Goal: Information Seeking & Learning: Learn about a topic

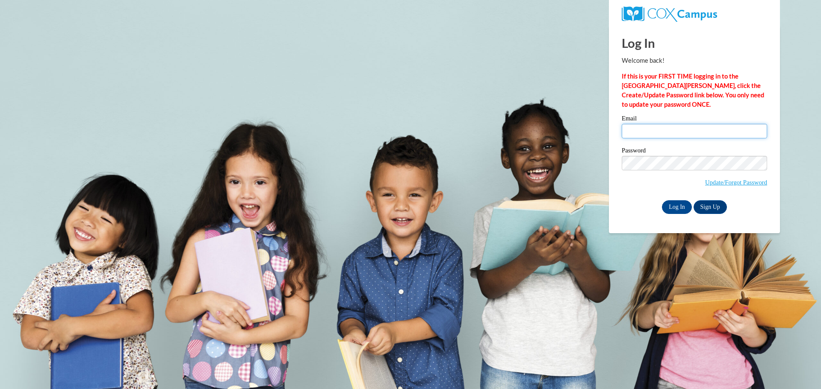
click at [639, 132] on input "Email" at bounding box center [693, 131] width 145 height 15
type input "[PERSON_NAME][EMAIL_ADDRESS][PERSON_NAME][DOMAIN_NAME][US_STATE]"
click at [670, 201] on input "Log In" at bounding box center [677, 207] width 30 height 14
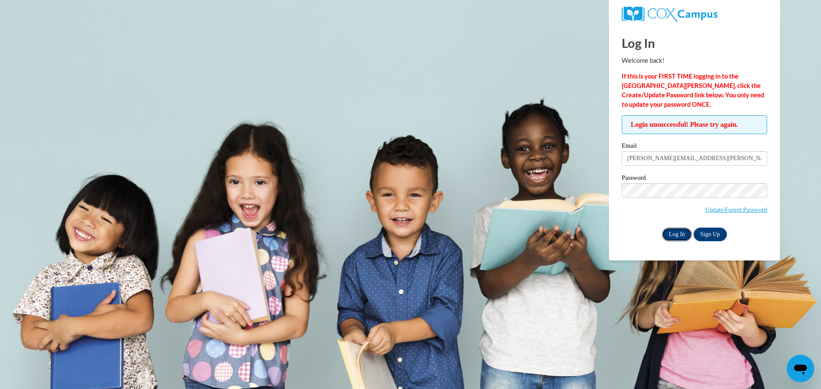
click at [668, 237] on input "Log In" at bounding box center [677, 235] width 30 height 14
click at [677, 232] on input "Log In" at bounding box center [677, 235] width 30 height 14
click at [603, 191] on body "Log In Welcome back! If this is your FIRST TIME logging in to the NEW Cox Campu…" at bounding box center [410, 194] width 821 height 389
click at [662, 228] on input "Log In" at bounding box center [677, 235] width 30 height 14
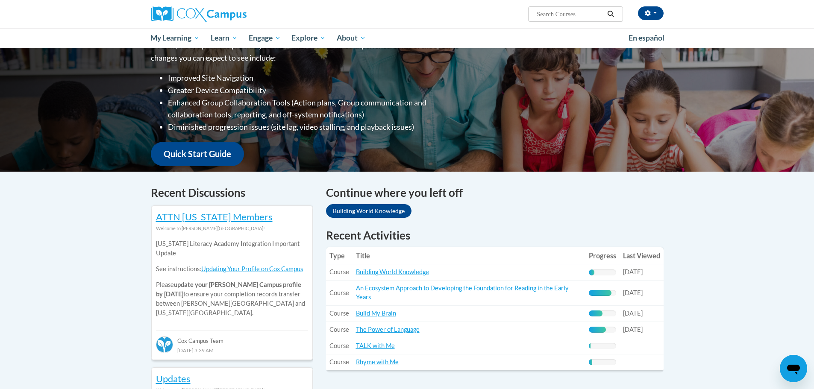
scroll to position [171, 0]
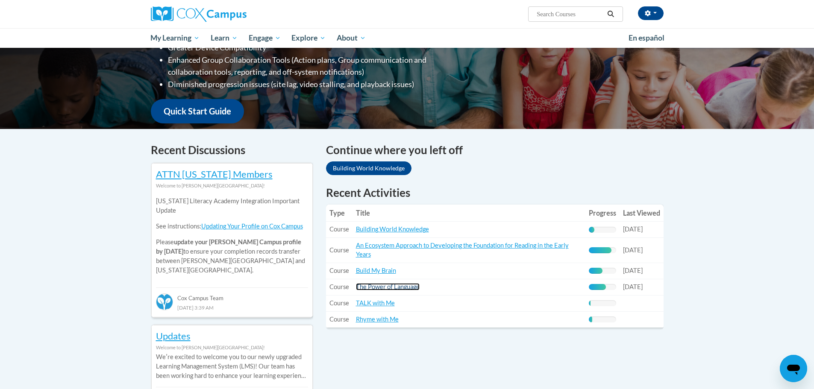
click at [409, 289] on link "The Power of Language" at bounding box center [388, 286] width 64 height 7
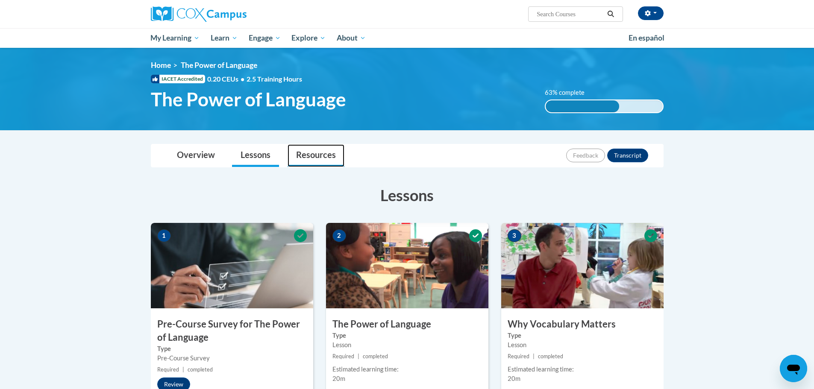
click at [313, 158] on link "Resources" at bounding box center [316, 155] width 57 height 23
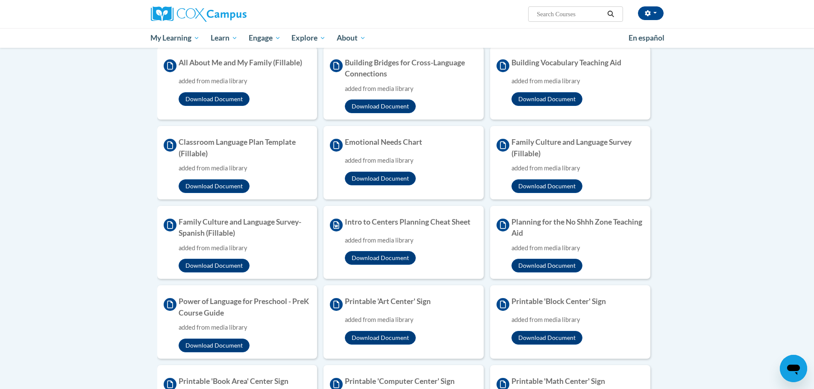
scroll to position [299, 0]
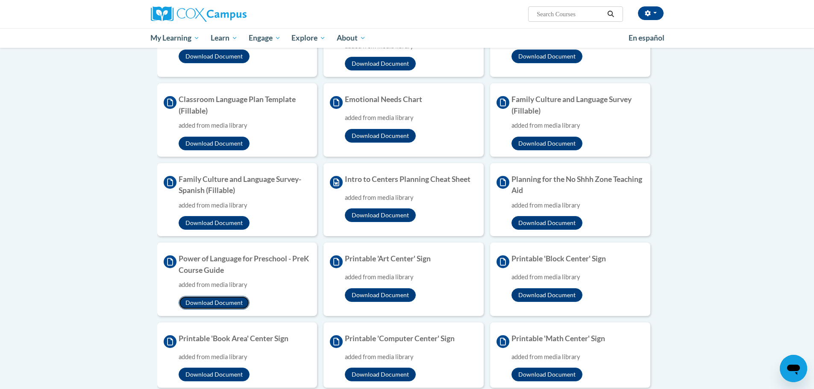
click at [235, 306] on button "Download Document" at bounding box center [214, 303] width 71 height 14
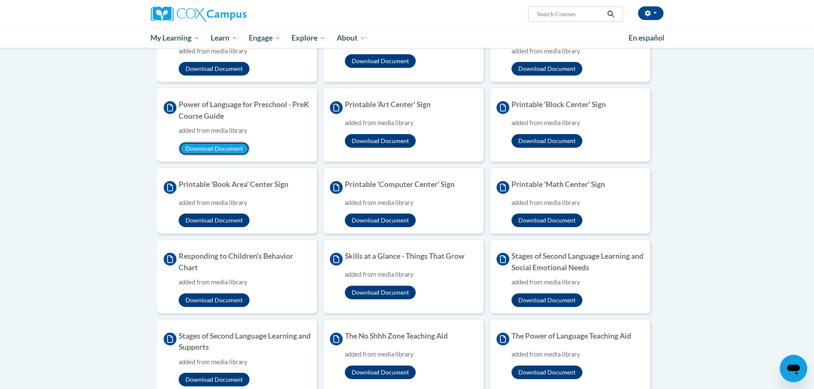
scroll to position [470, 0]
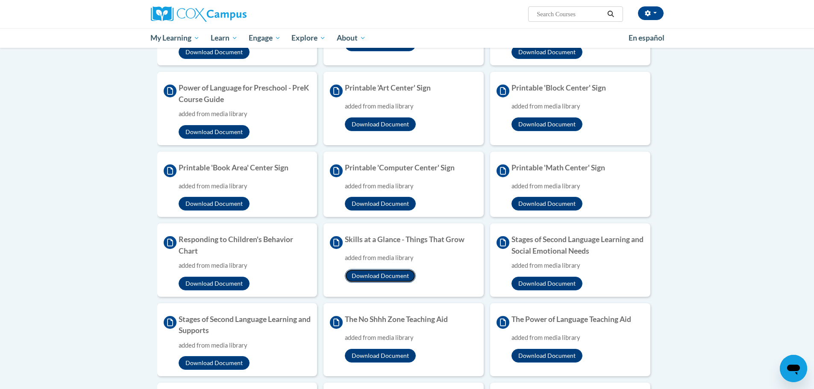
click at [397, 280] on button "Download Document" at bounding box center [380, 276] width 71 height 14
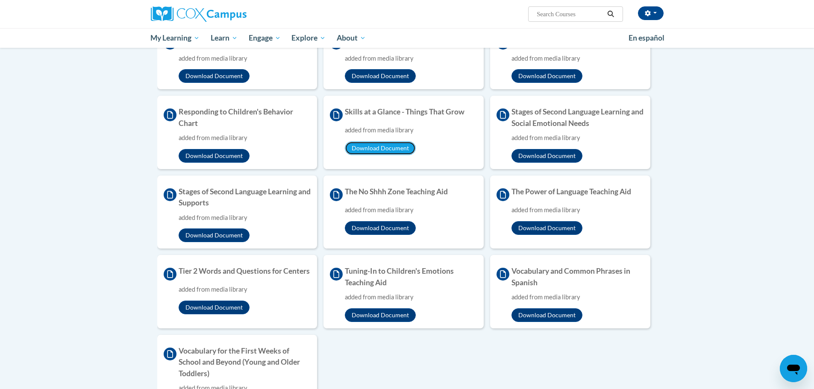
scroll to position [598, 0]
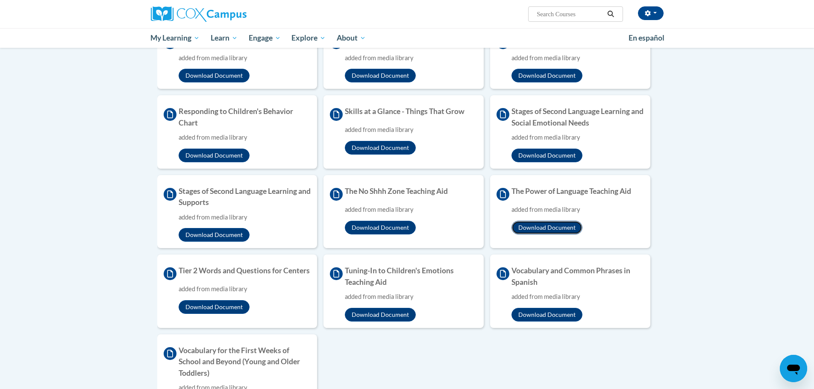
click at [536, 230] on button "Download Document" at bounding box center [547, 228] width 71 height 14
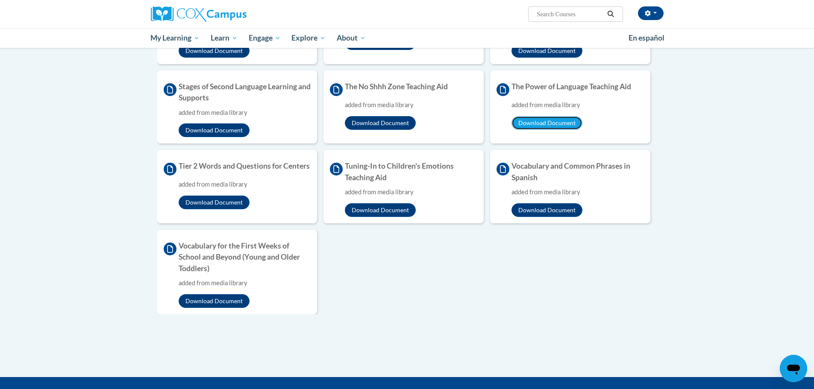
scroll to position [684, 0]
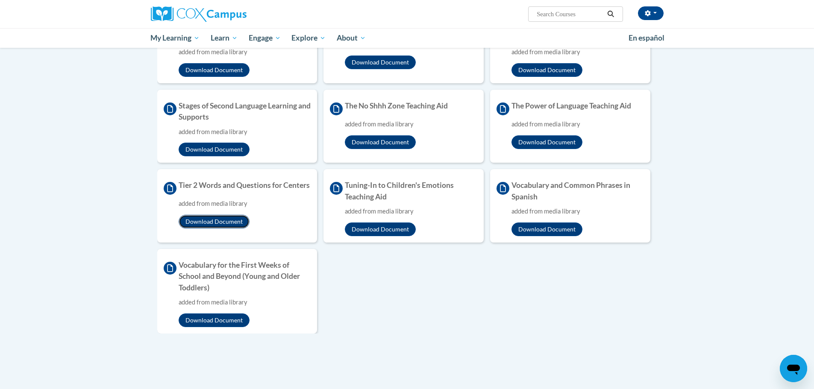
click at [239, 229] on button "Download Document" at bounding box center [214, 222] width 71 height 14
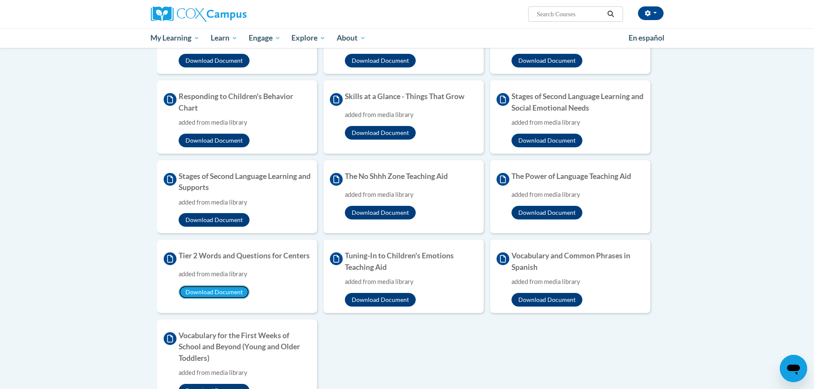
scroll to position [598, 0]
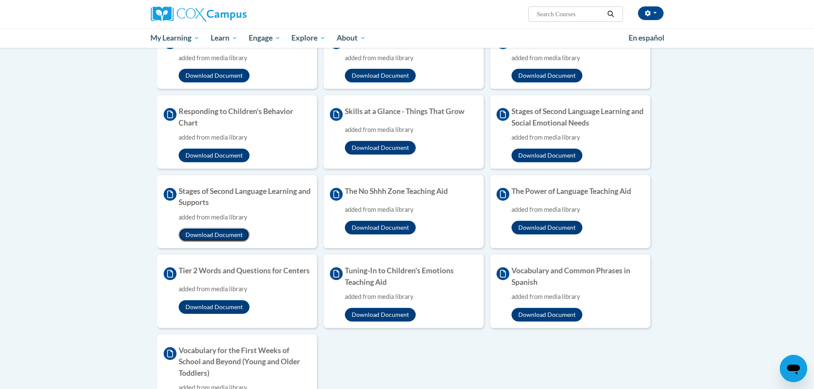
click at [207, 238] on button "Download Document" at bounding box center [214, 235] width 71 height 14
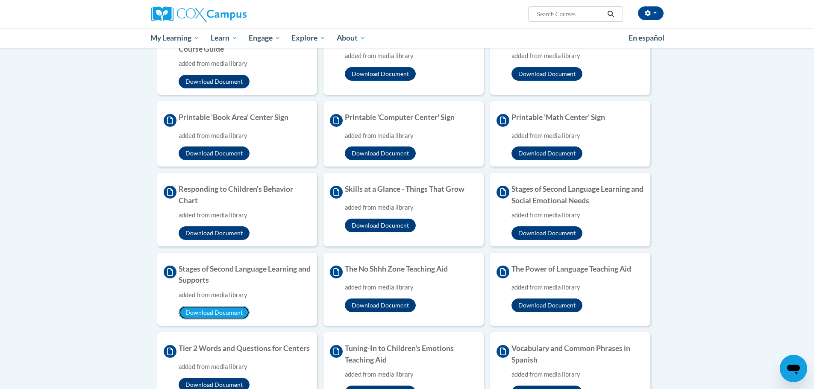
scroll to position [513, 0]
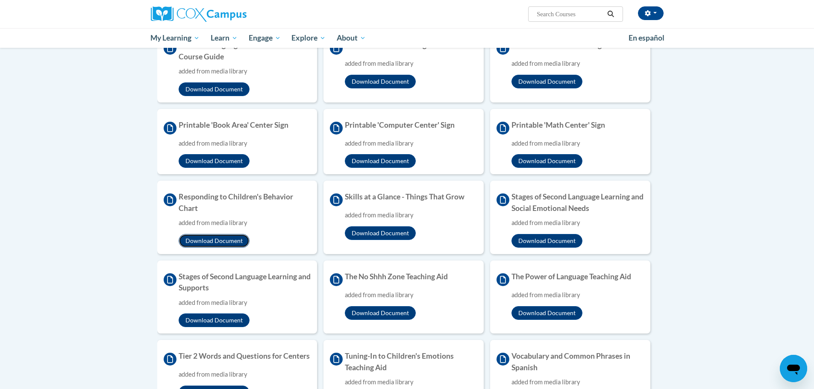
click at [221, 243] on button "Download Document" at bounding box center [214, 241] width 71 height 14
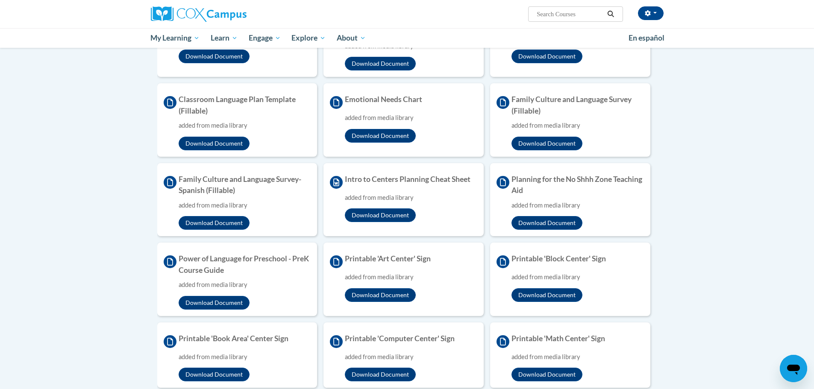
scroll to position [256, 0]
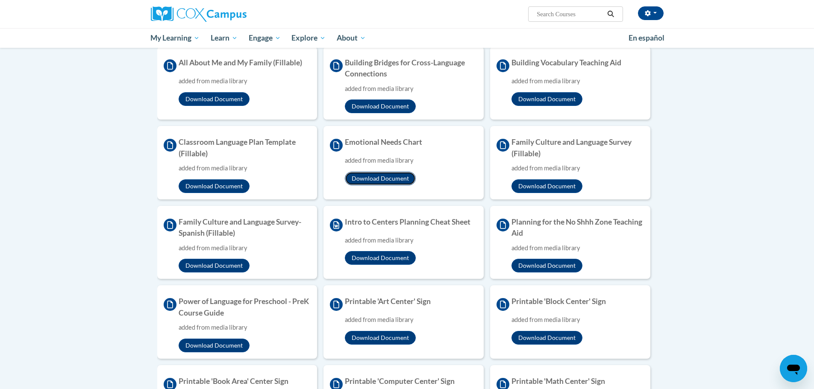
click at [391, 179] on button "Download Document" at bounding box center [380, 179] width 71 height 14
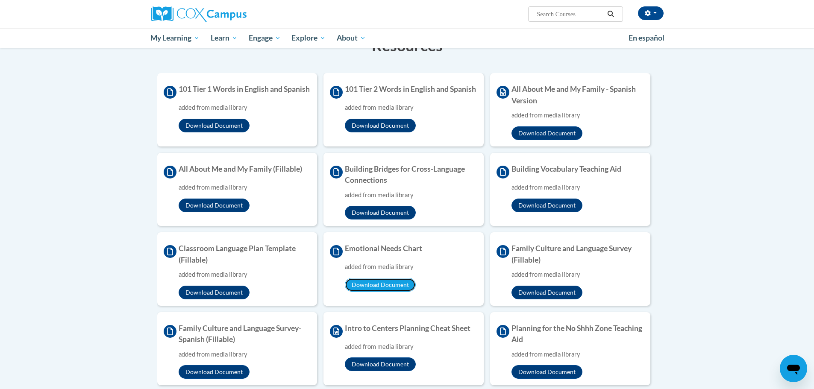
scroll to position [171, 0]
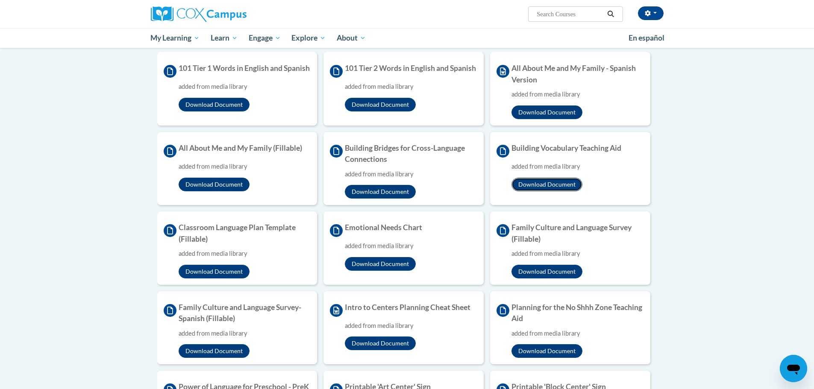
click at [535, 187] on button "Download Document" at bounding box center [547, 185] width 71 height 14
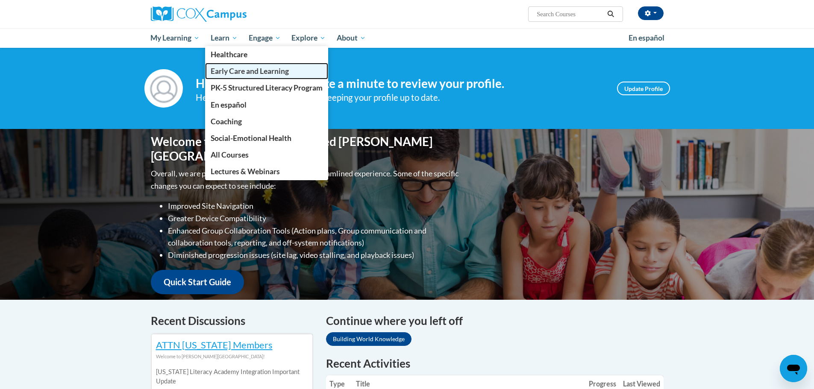
click at [238, 74] on span "Early Care and Learning" at bounding box center [250, 71] width 78 height 9
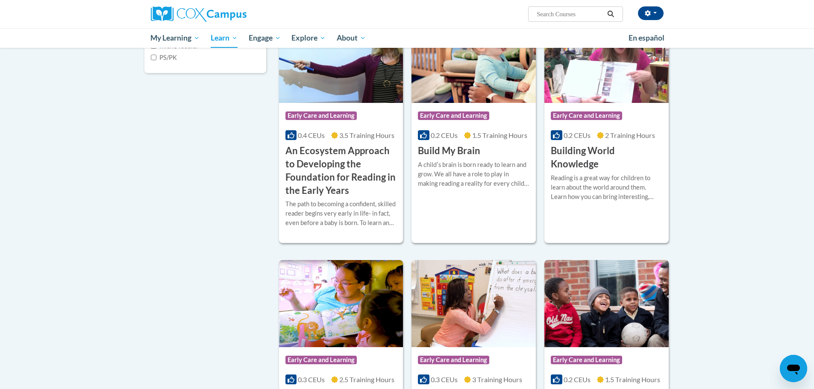
scroll to position [256, 0]
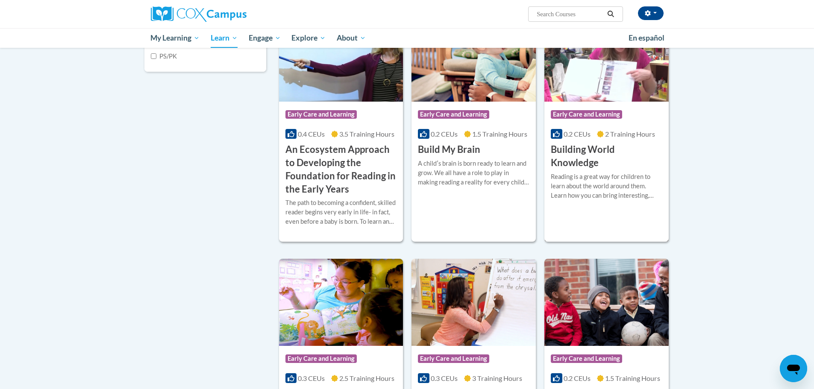
click at [592, 171] on div "More Info Open Reading is a great way for children to learn about the world aro…" at bounding box center [607, 192] width 124 height 44
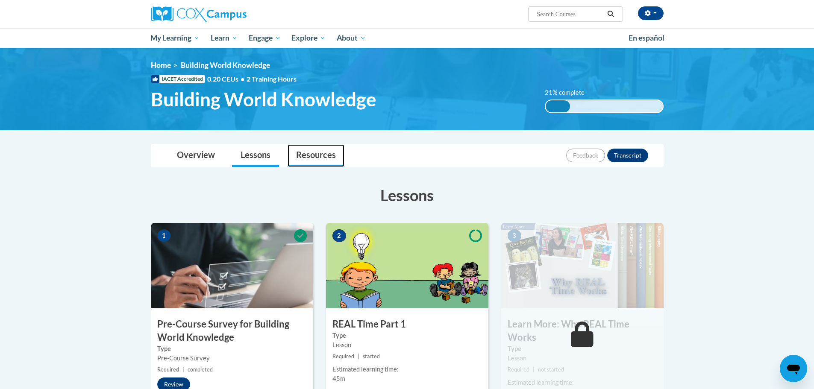
click at [316, 165] on link "Resources" at bounding box center [316, 155] width 57 height 23
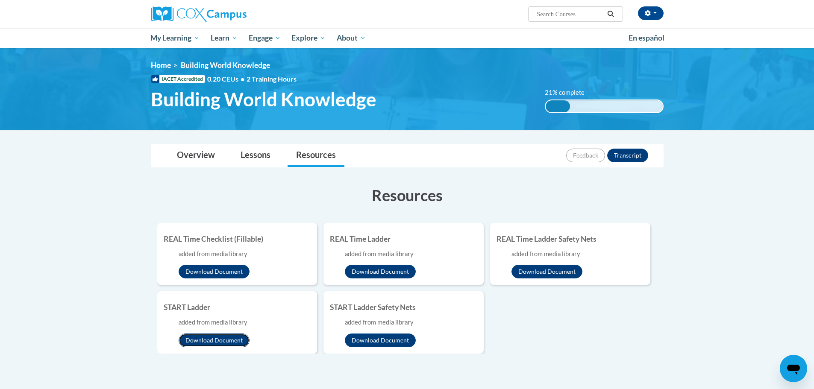
click at [230, 344] on button "Download Document" at bounding box center [214, 341] width 71 height 14
click at [384, 341] on button "Download Document" at bounding box center [380, 341] width 71 height 14
click at [398, 340] on button "Download Document" at bounding box center [380, 341] width 71 height 14
click at [380, 272] on button "Download Document" at bounding box center [380, 272] width 71 height 14
click at [192, 158] on link "Overview" at bounding box center [195, 155] width 55 height 23
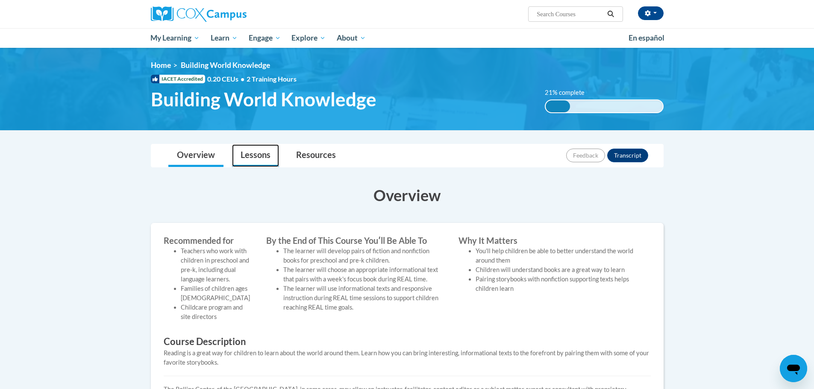
click at [251, 153] on link "Lessons" at bounding box center [255, 155] width 47 height 23
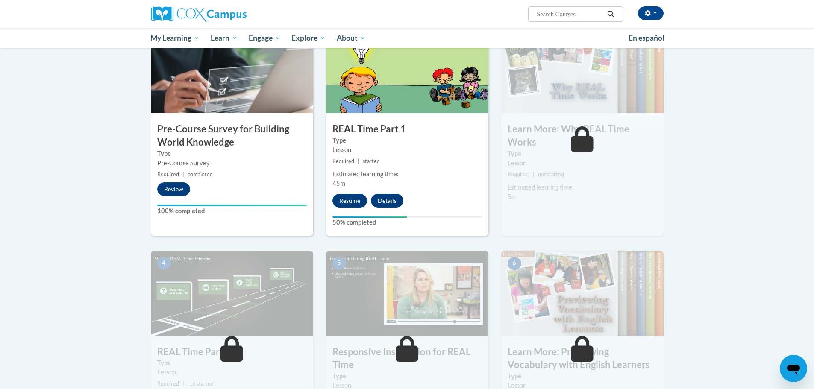
scroll to position [171, 0]
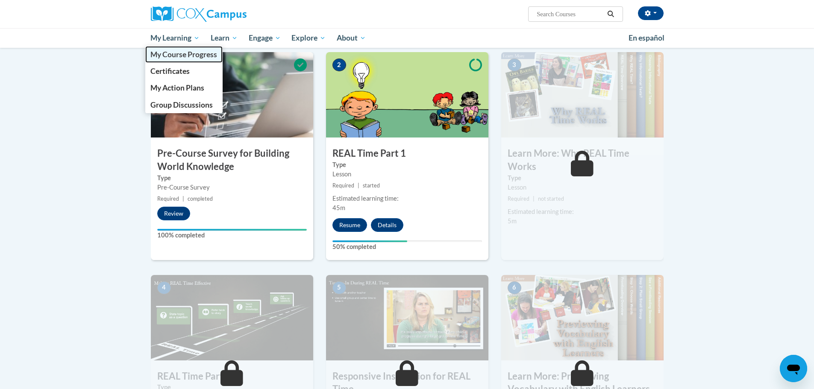
click at [181, 56] on span "My Course Progress" at bounding box center [183, 54] width 67 height 9
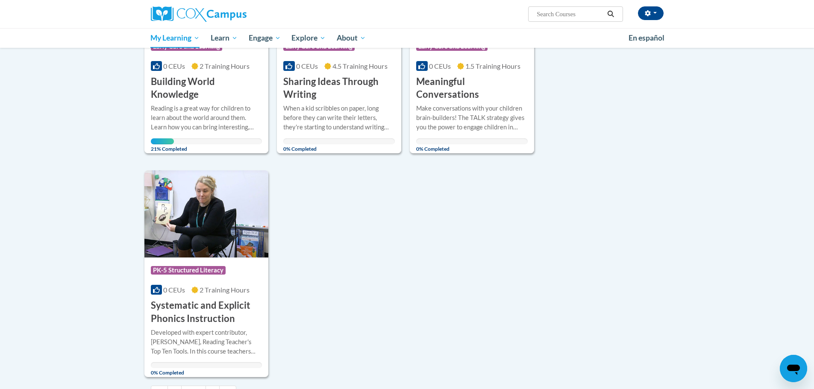
scroll to position [684, 0]
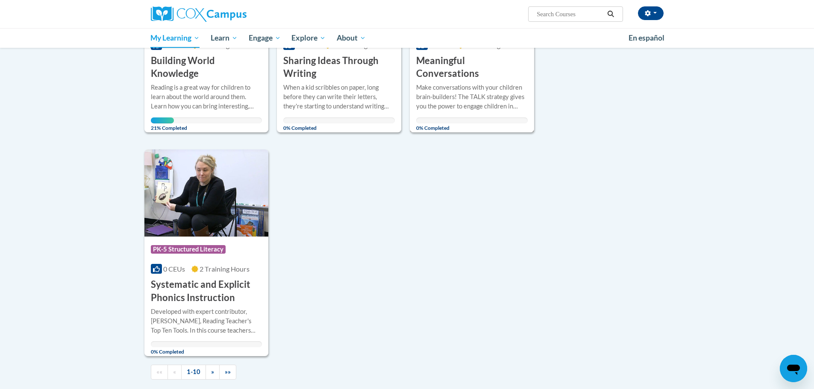
click at [484, 106] on div "Make conversations with your children brain-builders! The TALK strategy gives y…" at bounding box center [472, 97] width 112 height 28
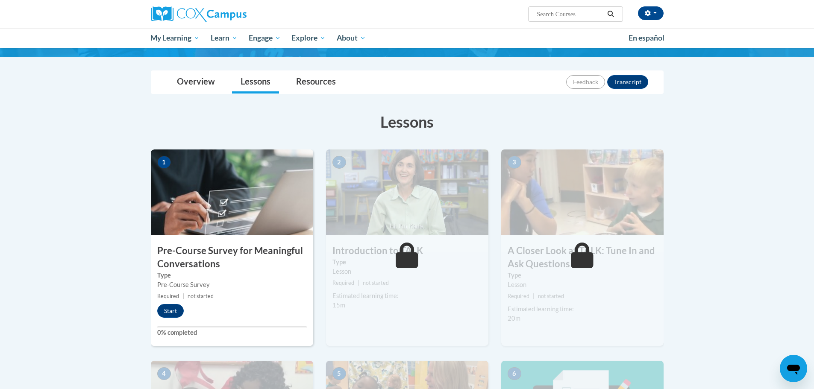
scroll to position [43, 0]
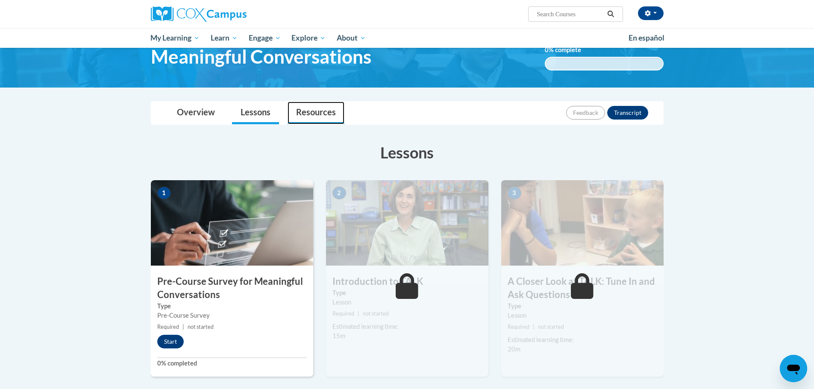
click at [331, 114] on link "Resources" at bounding box center [316, 113] width 57 height 23
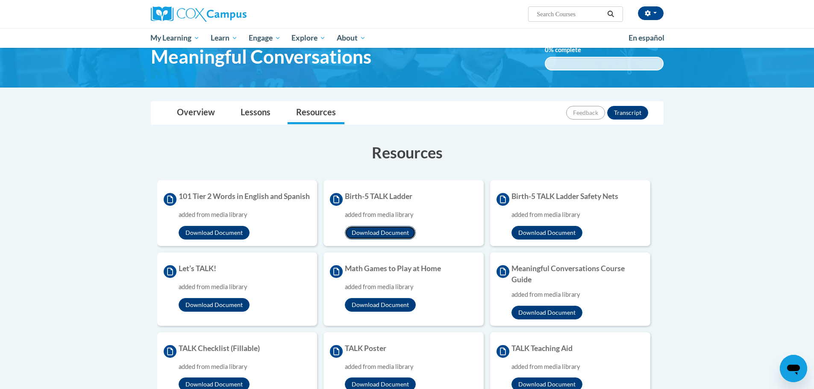
click at [375, 230] on button "Download Document" at bounding box center [380, 233] width 71 height 14
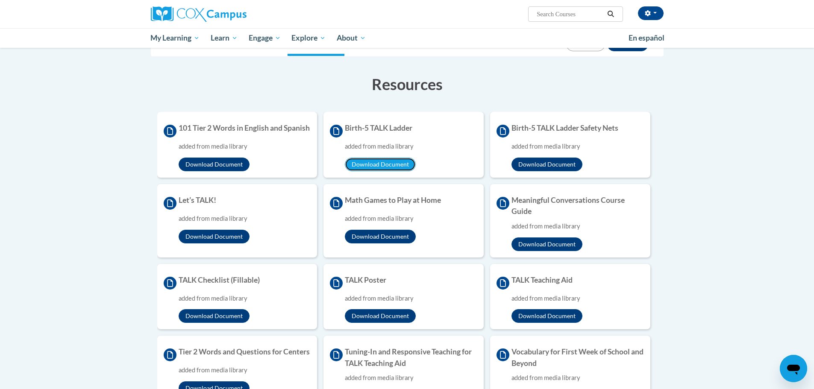
scroll to position [128, 0]
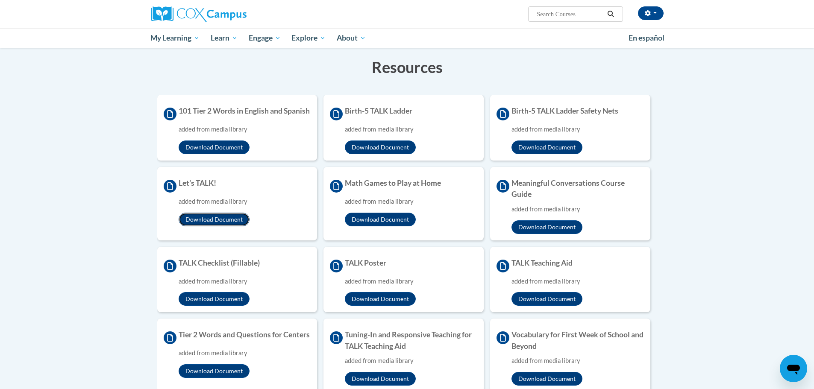
click at [220, 226] on button "Download Document" at bounding box center [214, 220] width 71 height 14
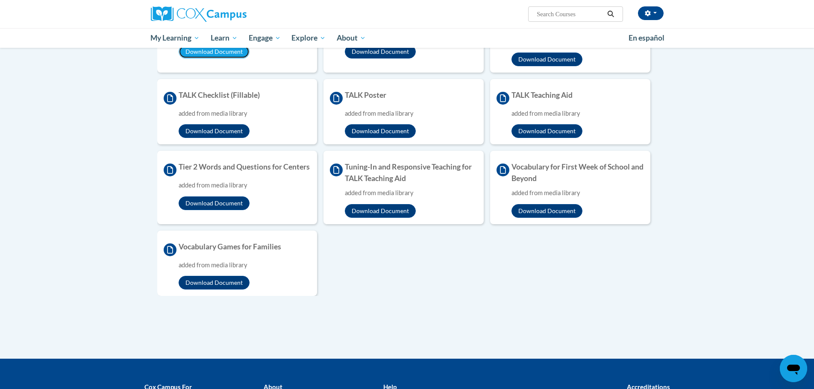
scroll to position [299, 0]
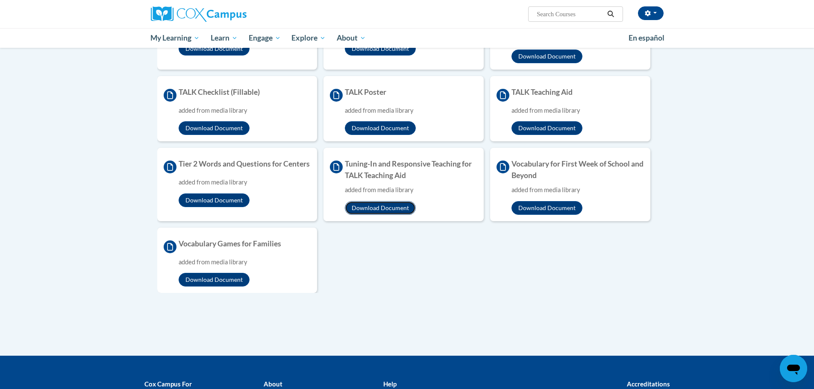
click at [394, 215] on button "Download Document" at bounding box center [380, 208] width 71 height 14
drag, startPoint x: 221, startPoint y: 237, endPoint x: 218, endPoint y: 245, distance: 8.4
click at [218, 243] on li "Vocabulary Games for Families added from media library Download Document" at bounding box center [237, 261] width 160 height 66
click at [211, 287] on button "Download Document" at bounding box center [214, 280] width 71 height 14
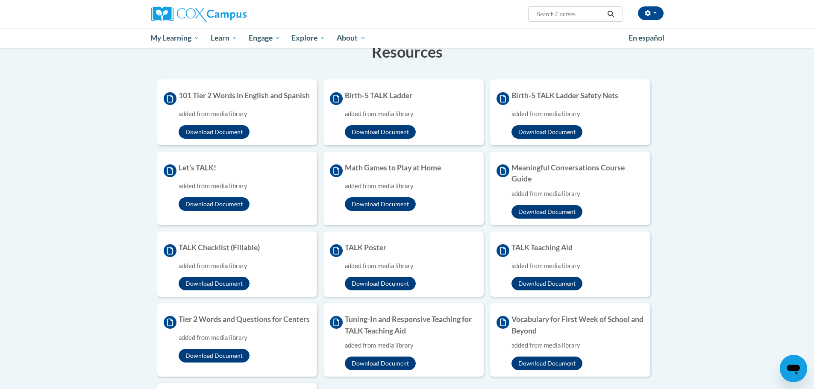
scroll to position [128, 0]
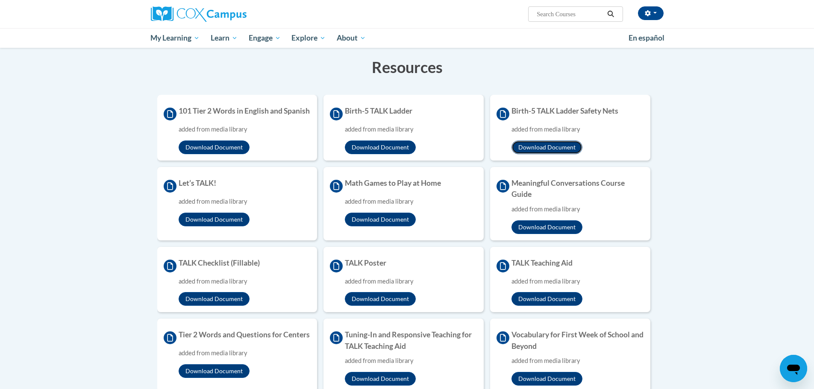
click at [538, 146] on button "Download Document" at bounding box center [547, 148] width 71 height 14
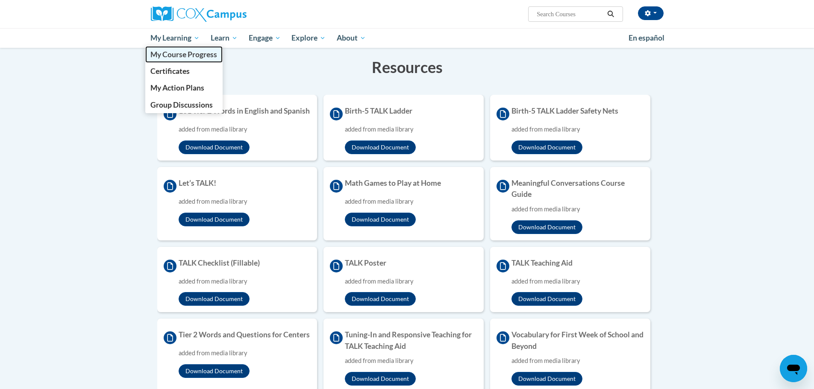
click at [182, 52] on span "My Course Progress" at bounding box center [183, 54] width 67 height 9
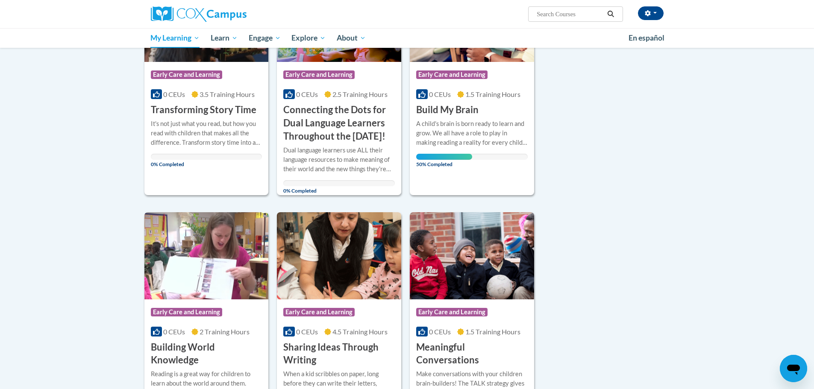
scroll to position [470, 0]
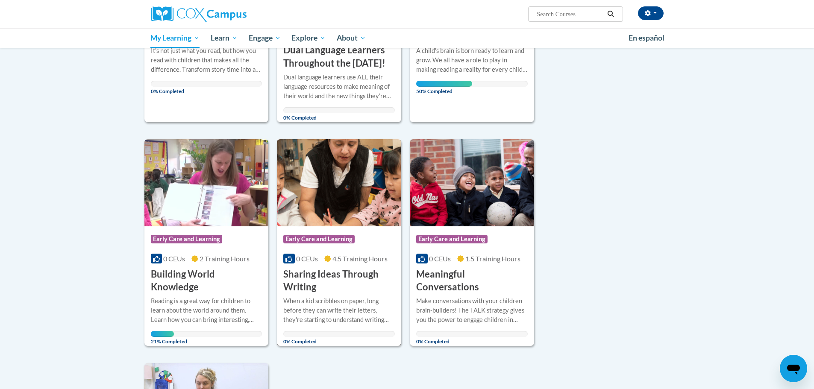
click at [311, 291] on h3 "Sharing Ideas Through Writing" at bounding box center [339, 281] width 112 height 26
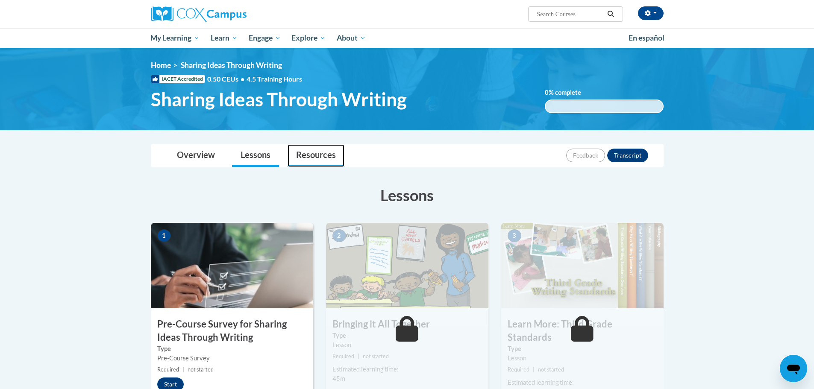
click at [307, 162] on link "Resources" at bounding box center [316, 155] width 57 height 23
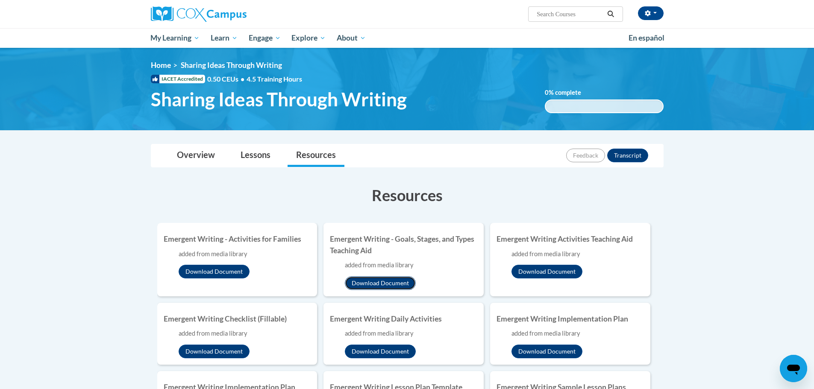
click at [373, 287] on button "Download Document" at bounding box center [380, 284] width 71 height 14
click at [221, 349] on button "Download Document" at bounding box center [214, 352] width 71 height 14
click at [254, 155] on link "Lessons" at bounding box center [255, 155] width 47 height 23
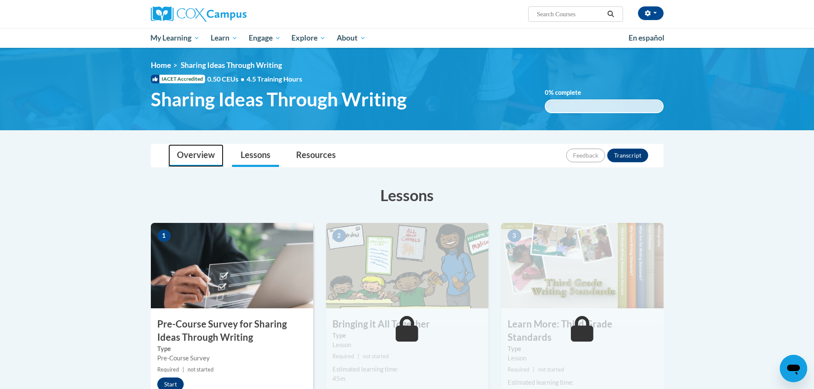
click at [203, 156] on link "Overview" at bounding box center [195, 155] width 55 height 23
